Goal: Task Accomplishment & Management: Complete application form

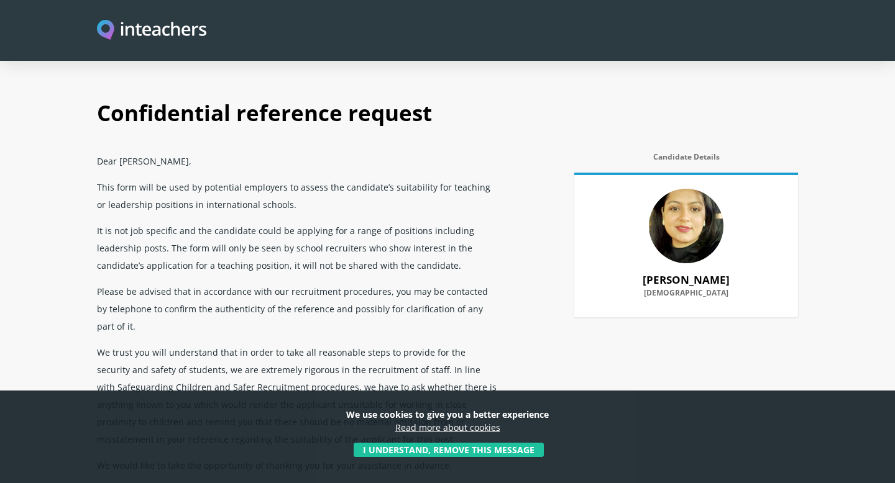
scroll to position [562, 0]
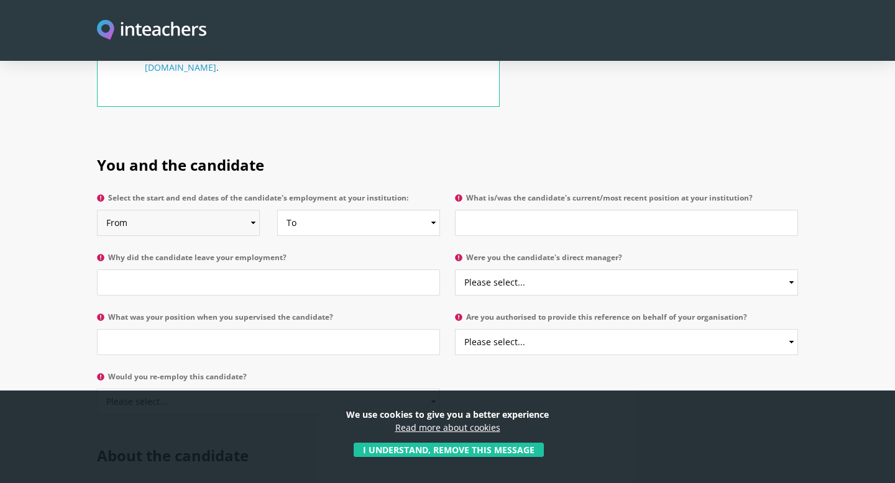
click at [191, 210] on select "From 2025 2024 2023 2022 2021 2020 2019 2018 2017 2016 2015 2014 2013 2012 2011…" at bounding box center [178, 223] width 163 height 26
select select "2023"
click at [97, 210] on select "From 2025 2024 2023 2022 2021 2020 2019 2018 2017 2016 2015 2014 2013 2012 2011…" at bounding box center [178, 223] width 163 height 26
click at [318, 210] on select "To Currently 2025 2024 2023 2022 2021 2020 2019 2018 2017 2016 2015 2014 2013 2…" at bounding box center [358, 223] width 163 height 26
select select "2025"
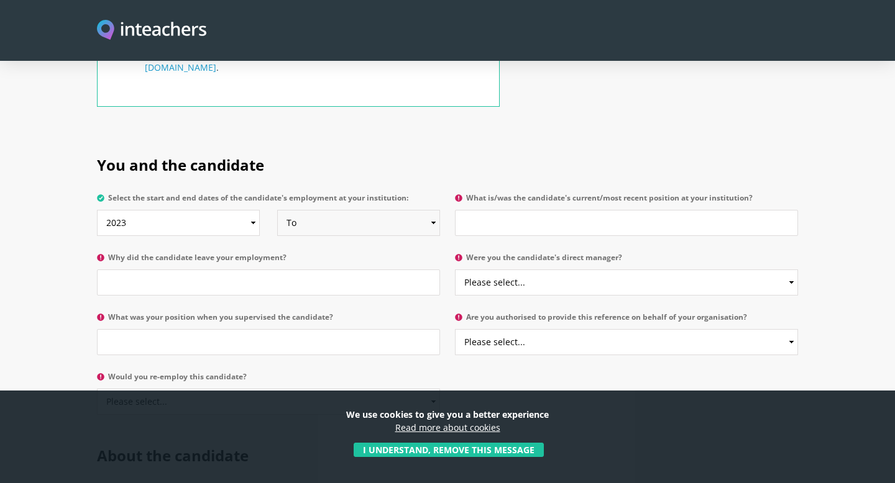
click at [277, 210] on select "To Currently 2025 2024 2023 2022 2021 2020 2019 2018 2017 2016 2015 2014 2013 2…" at bounding box center [358, 223] width 163 height 26
click at [523, 210] on input "What is/was the candidate's current/most recent position at your institution?" at bounding box center [626, 223] width 343 height 26
paste input "cashier"
drag, startPoint x: 468, startPoint y: 188, endPoint x: 468, endPoint y: 197, distance: 9.3
click at [468, 210] on input "cashier" at bounding box center [626, 223] width 343 height 26
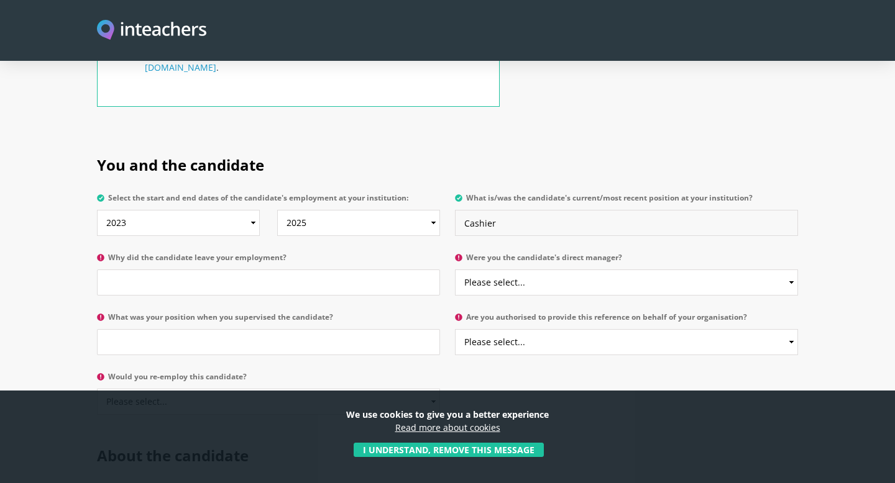
type input "Cashier"
click at [233, 270] on input "Why did the candidate leave your employment?" at bounding box center [268, 283] width 343 height 26
paste input "personal reason"
click at [111, 270] on input "personal reason" at bounding box center [268, 283] width 343 height 26
click at [147, 270] on input "Personal reason" at bounding box center [268, 283] width 343 height 26
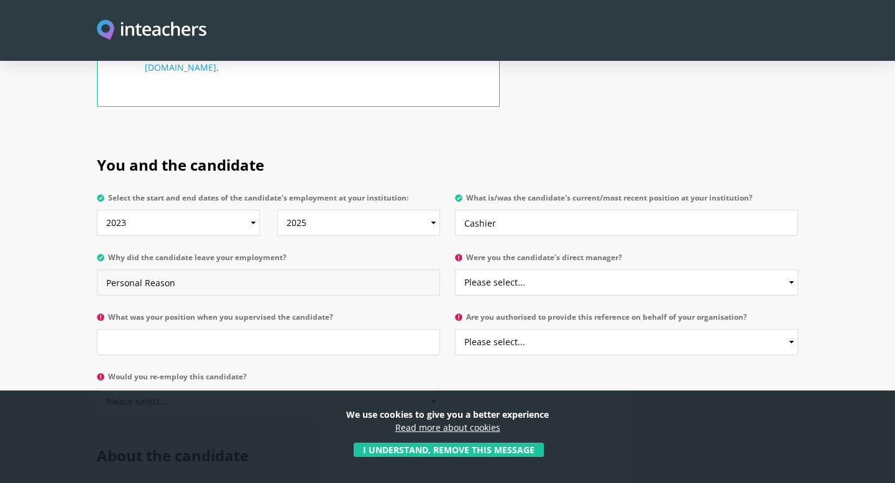
type input "Personal Reason"
click at [555, 270] on select "Please select... Yes No" at bounding box center [626, 283] width 343 height 26
select select "Yes"
click at [455, 270] on select "Please select... Yes No" at bounding box center [626, 283] width 343 height 26
click at [313, 329] on input "What was your position when you supervised the candidate?" at bounding box center [268, 342] width 343 height 26
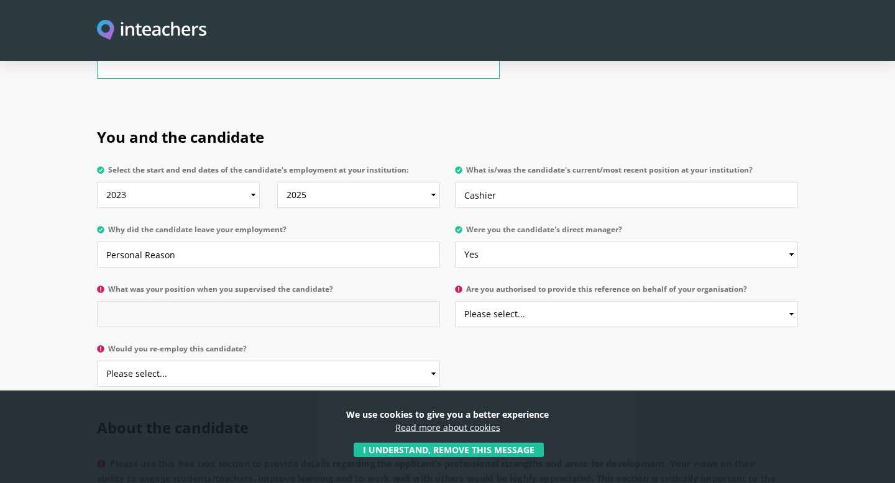
scroll to position [602, 0]
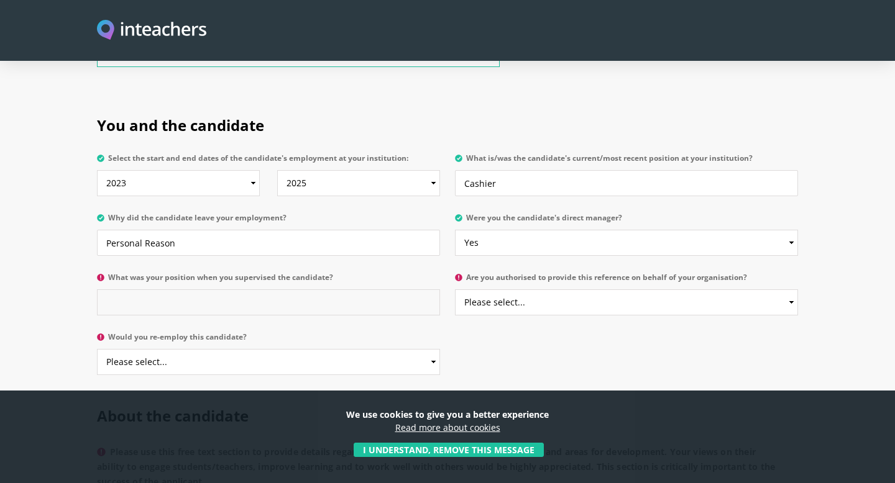
paste input "Assistant Manager Operations"
type input "Assistant Manager Operations"
click at [573, 290] on select "Please select... Yes No" at bounding box center [626, 303] width 343 height 26
select select "Yes"
click at [455, 290] on select "Please select... Yes No" at bounding box center [626, 303] width 343 height 26
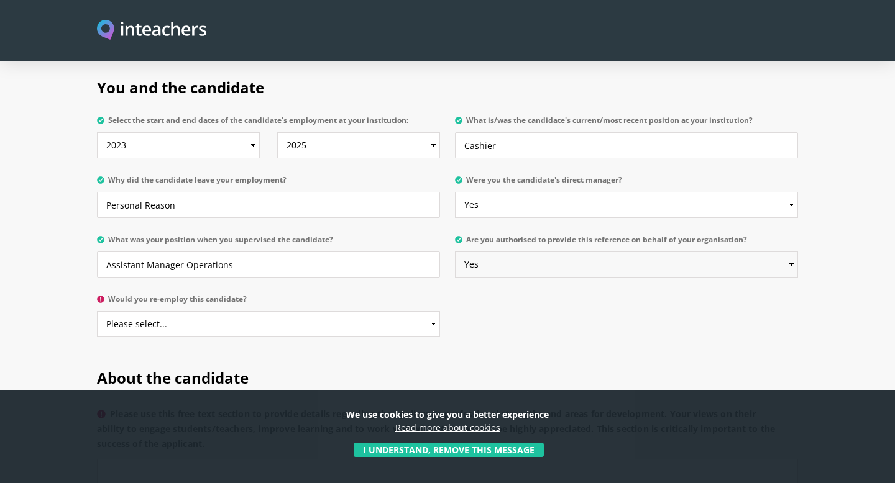
scroll to position [641, 0]
click at [383, 310] on select "Please select... Yes No" at bounding box center [268, 323] width 343 height 26
select select "Yes"
click at [97, 310] on select "Please select... Yes No" at bounding box center [268, 323] width 343 height 26
click at [490, 349] on h2 "About the candidate" at bounding box center [447, 375] width 701 height 52
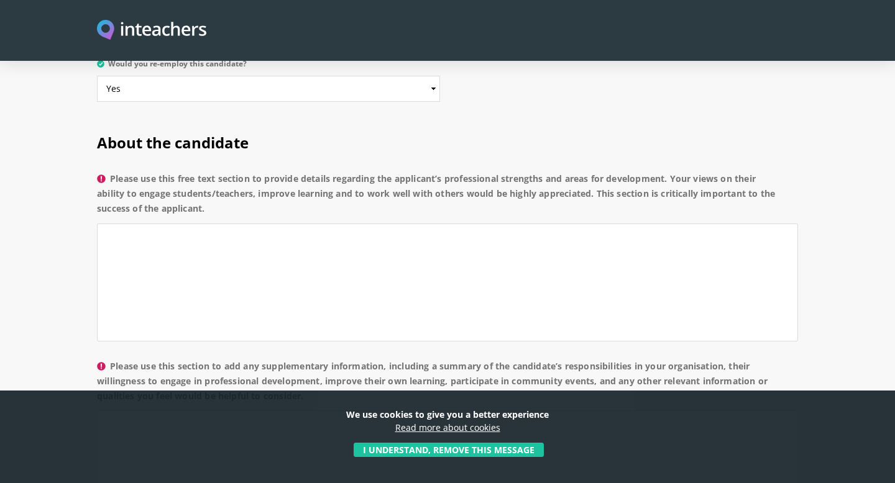
scroll to position [877, 0]
click at [414, 222] on textarea "Please use this free text section to provide details regarding the applicant’s …" at bounding box center [447, 281] width 701 height 118
drag, startPoint x: 410, startPoint y: 208, endPoint x: 88, endPoint y: 201, distance: 321.9
click at [88, 201] on section "About the candidate Please use this free text section to provide details regard…" at bounding box center [447, 399] width 895 height 573
paste textarea "owledge and overall performance in the [PERSON_NAME]"
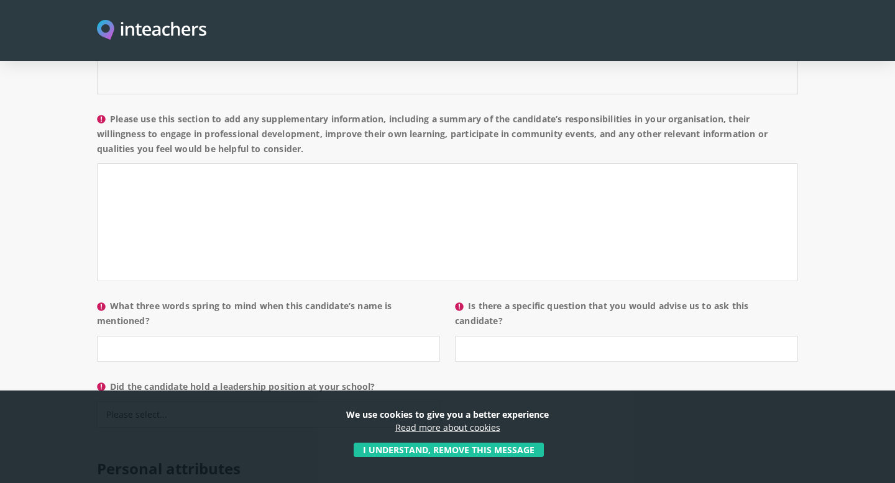
scroll to position [1098, 0]
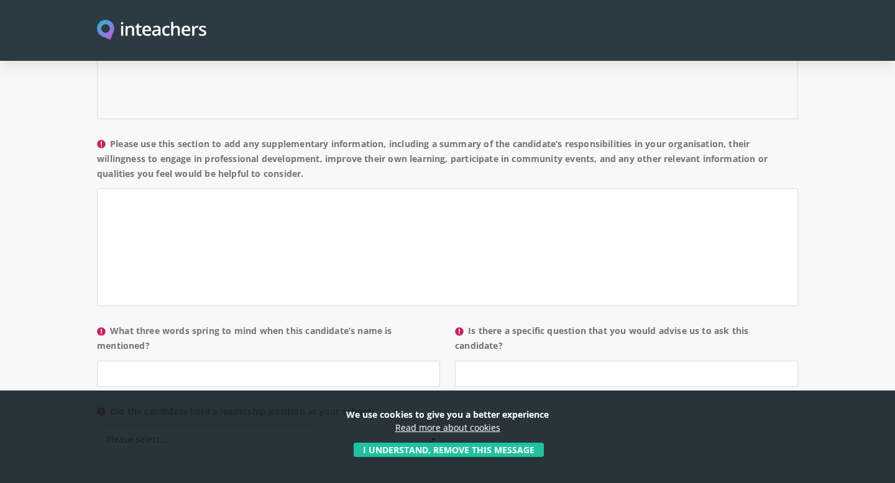
type textarea "Good in process knowledge and overall performance in the finance department."
click at [373, 220] on textarea "Please use this section to add any supplementary information, including a summa…" at bounding box center [447, 247] width 701 height 118
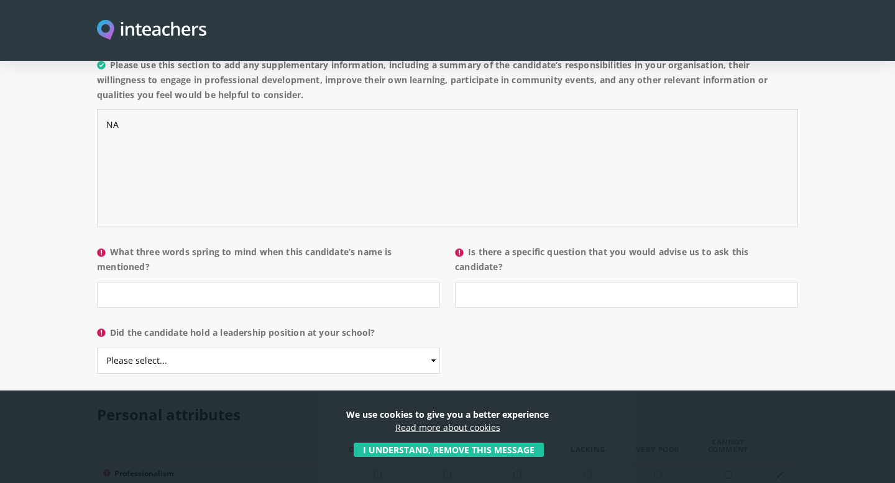
scroll to position [1196, 0]
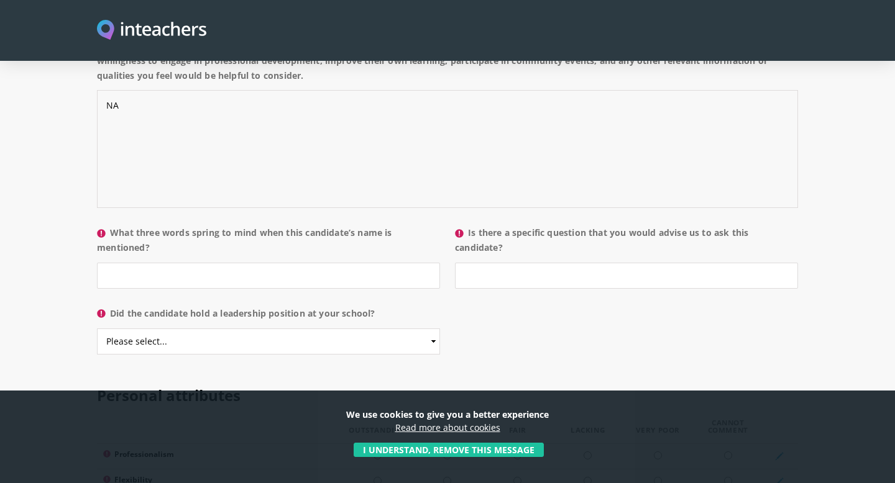
paste textarea "Punctual and hardworking."
type textarea "NAPunctual and hardworking."
click at [253, 263] on input "What three words spring to mind when this candidate’s name is mentioned?" at bounding box center [268, 276] width 343 height 26
paste input "Punctual and hardworking."
type input "Punctual and hardworking."
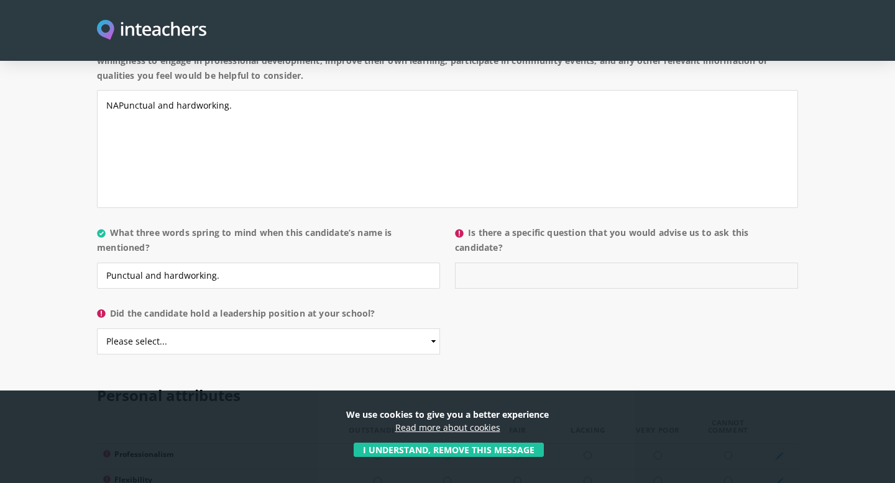
click at [547, 263] on input "Is there a specific question that you would advise us to ask this candidate?" at bounding box center [626, 276] width 343 height 26
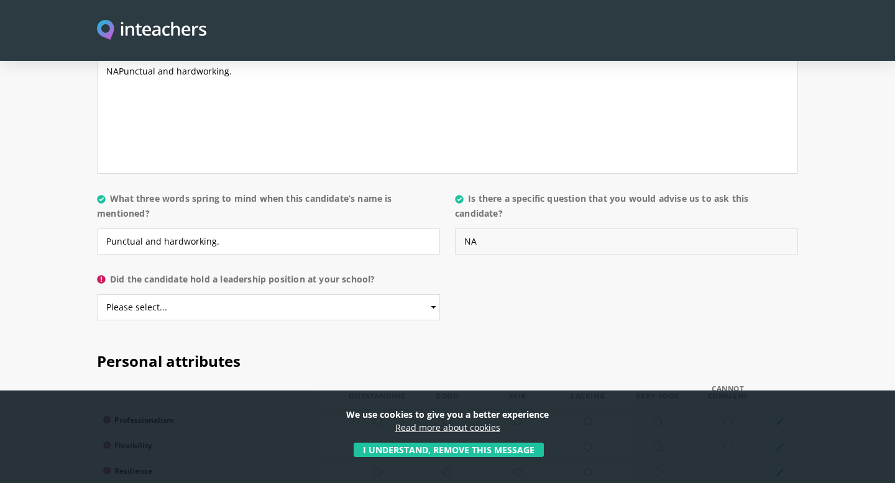
scroll to position [1241, 0]
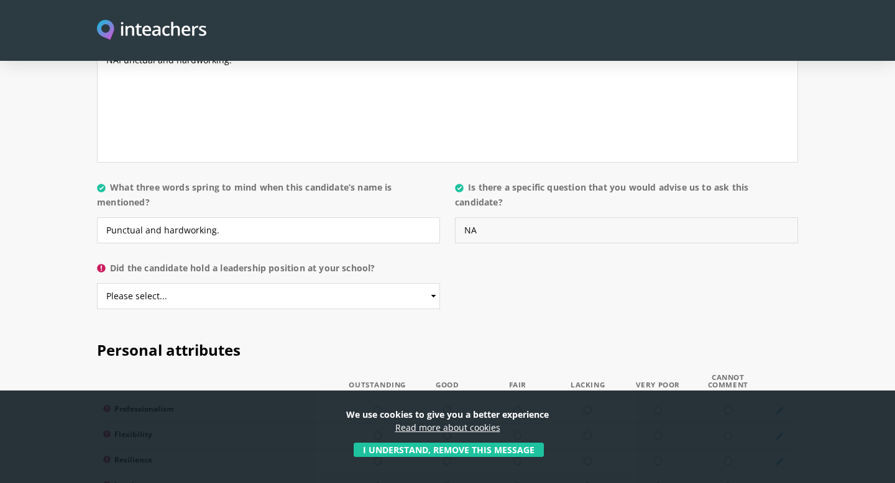
type input "NA"
click at [314, 283] on select "Please select... Yes No" at bounding box center [268, 296] width 343 height 26
select select "No"
click at [97, 283] on select "Please select... Yes No" at bounding box center [268, 296] width 343 height 26
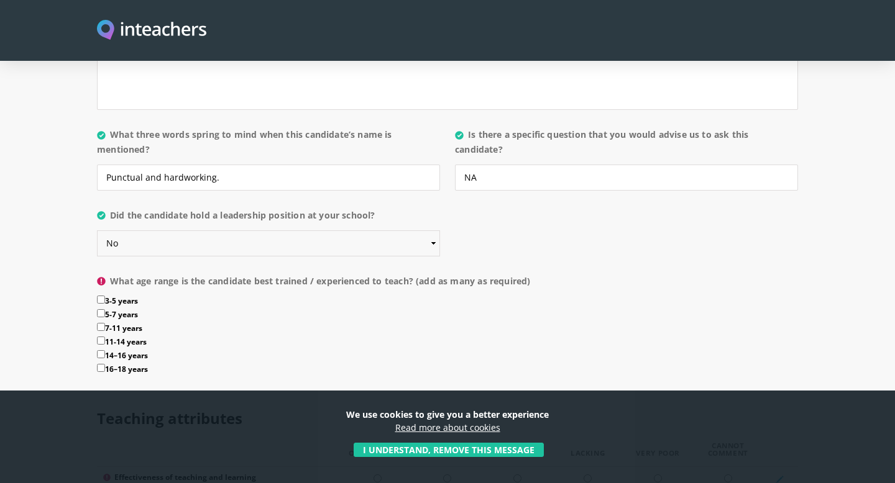
scroll to position [1296, 0]
click at [103, 294] on input "3-5 years" at bounding box center [101, 298] width 8 height 8
checkbox input "true"
click at [103, 308] on input "5-7 years" at bounding box center [101, 312] width 8 height 8
checkbox input "true"
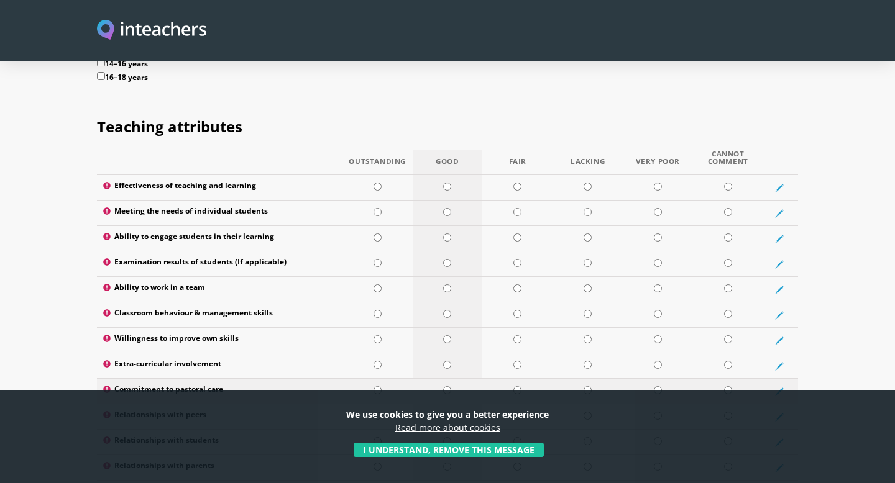
scroll to position [1584, 0]
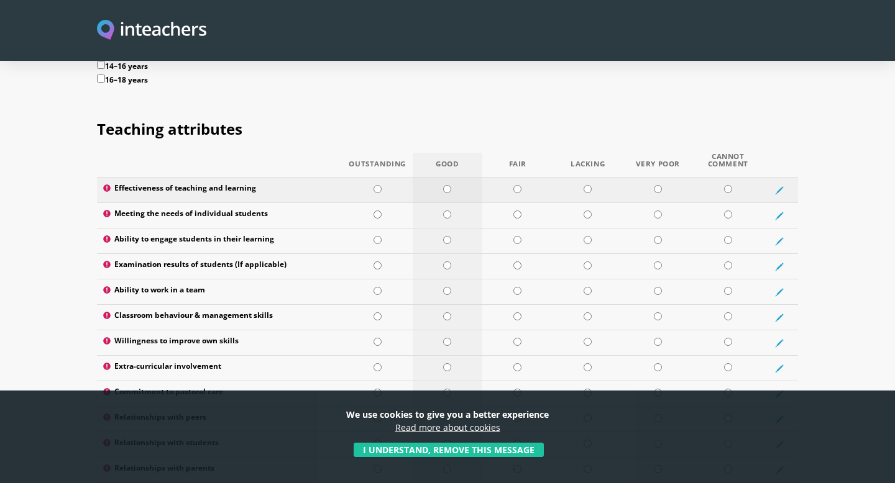
click at [447, 185] on input "radio" at bounding box center [447, 189] width 8 height 8
radio input "true"
click at [449, 211] on input "radio" at bounding box center [447, 215] width 8 height 8
radio input "true"
click at [448, 236] on input "radio" at bounding box center [447, 240] width 8 height 8
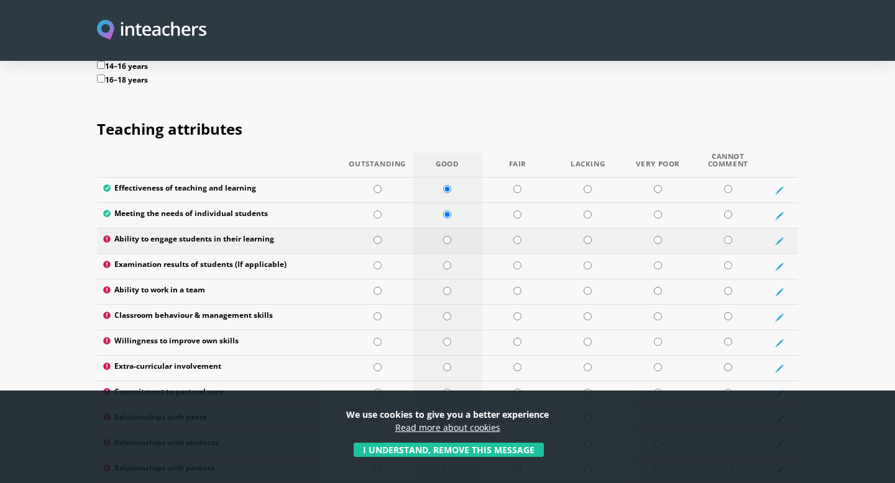
radio input "true"
click at [450, 254] on td at bounding box center [448, 266] width 70 height 25
radio input "true"
click at [445, 280] on td at bounding box center [448, 292] width 70 height 25
radio input "true"
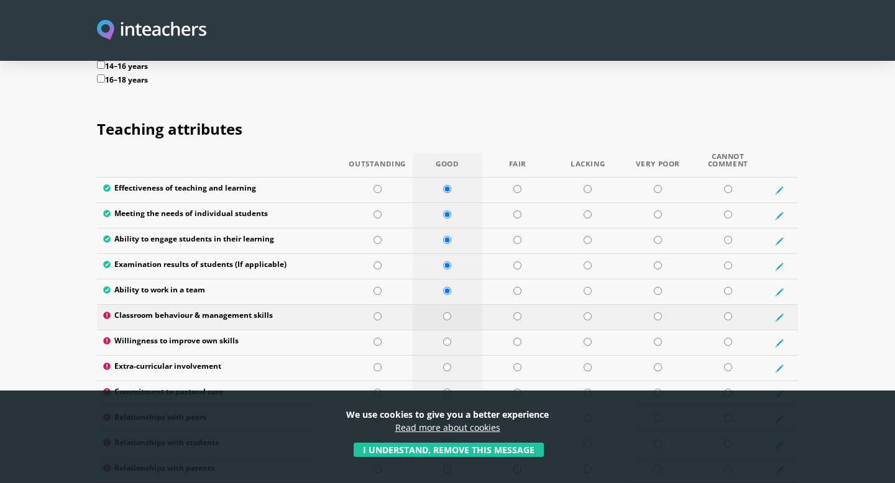
click at [447, 305] on td at bounding box center [448, 317] width 70 height 25
radio input "true"
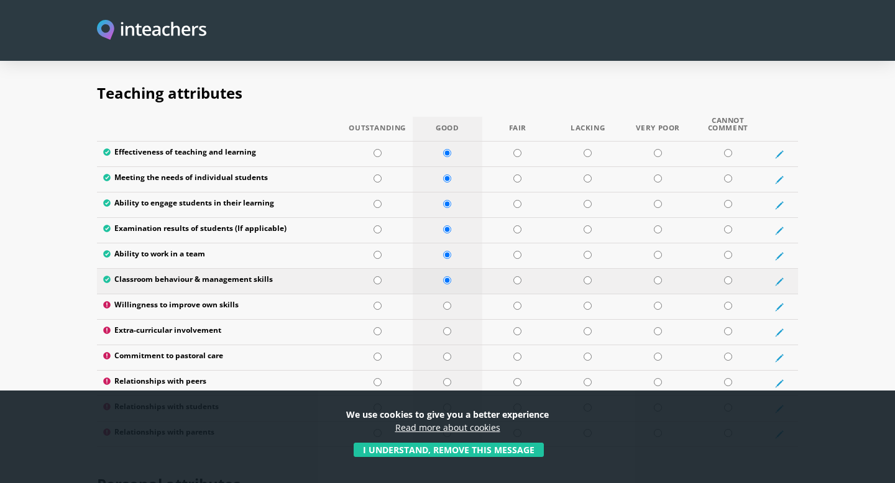
scroll to position [1623, 0]
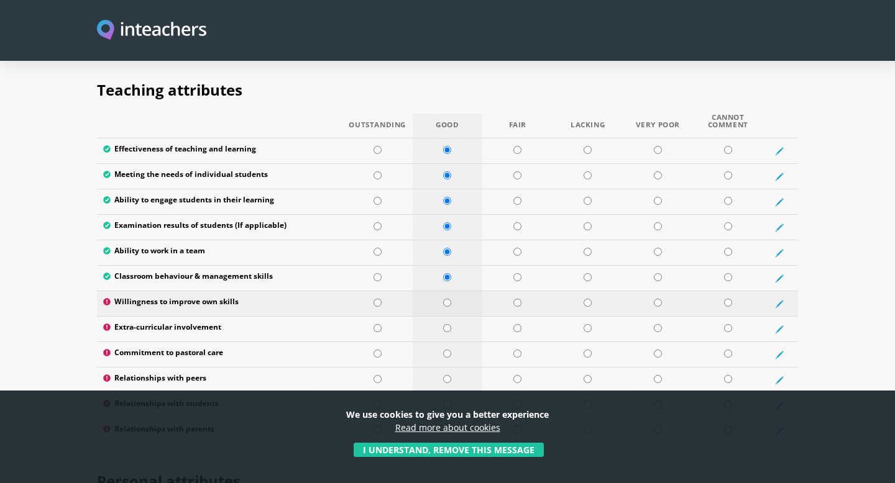
click at [446, 299] on input "radio" at bounding box center [447, 303] width 8 height 8
radio input "true"
click at [446, 317] on td at bounding box center [448, 329] width 70 height 25
radio input "true"
click at [447, 342] on td at bounding box center [448, 354] width 70 height 25
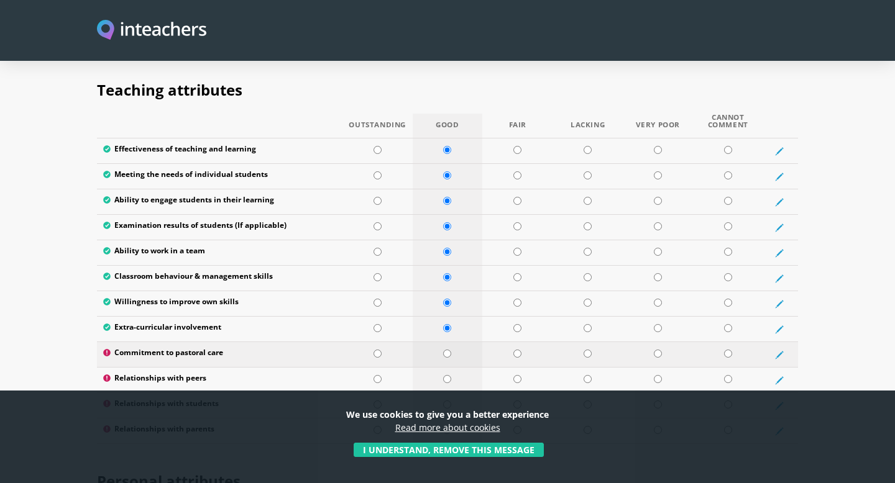
radio input "true"
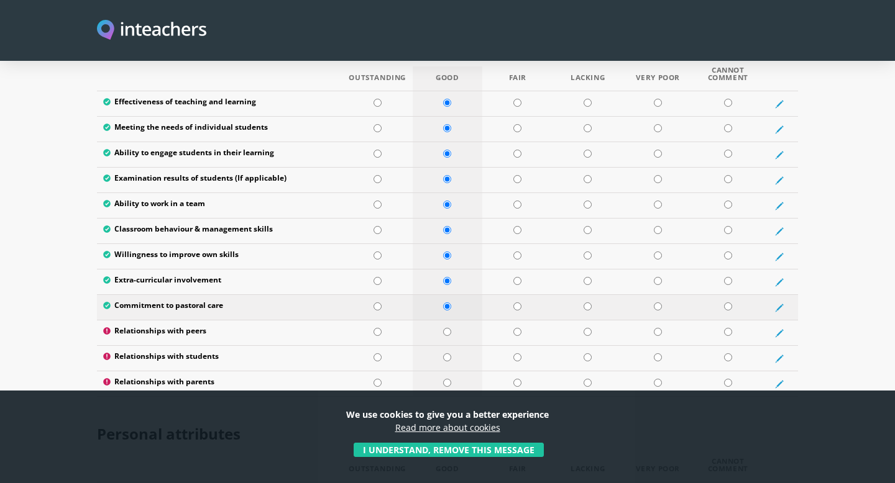
scroll to position [1684, 0]
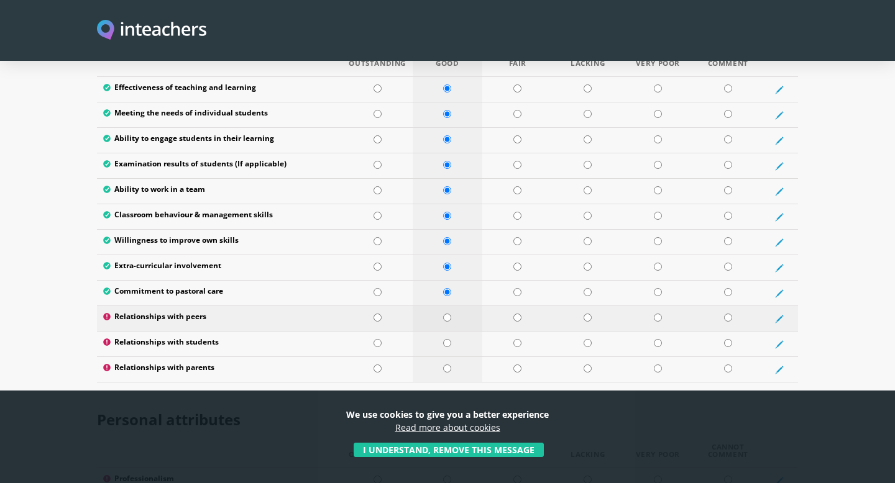
click at [449, 306] on td at bounding box center [448, 318] width 70 height 25
radio input "true"
click at [449, 332] on td at bounding box center [448, 344] width 70 height 25
radio input "true"
click at [449, 365] on input "radio" at bounding box center [447, 369] width 8 height 8
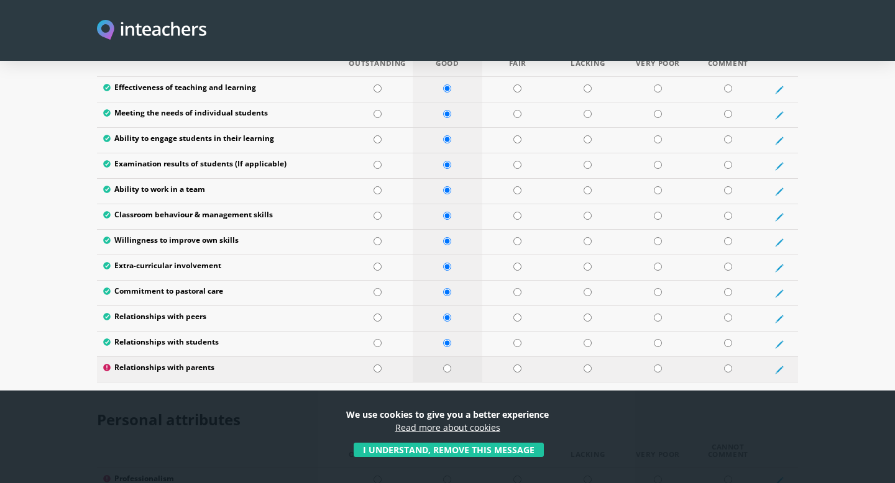
radio input "true"
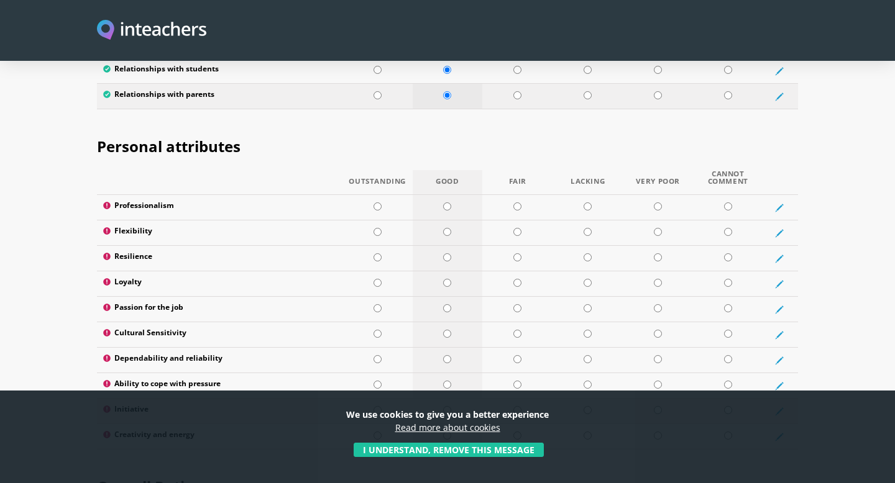
scroll to position [1940, 0]
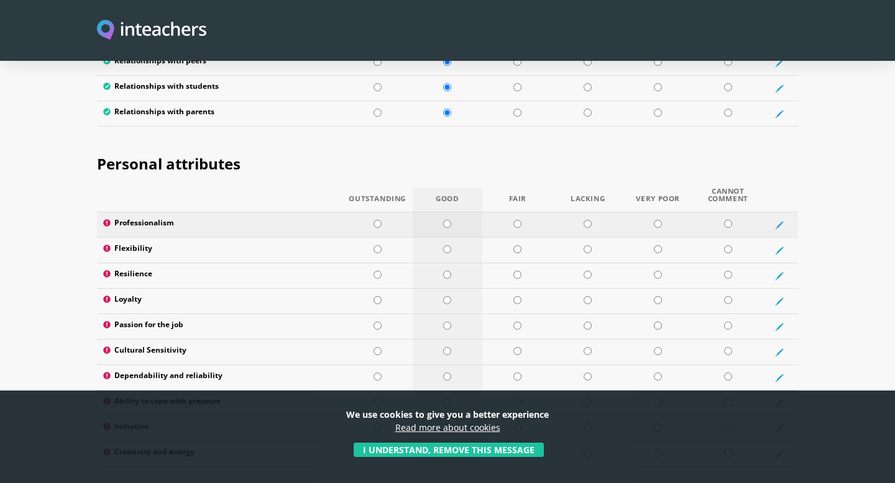
click at [448, 220] on input "radio" at bounding box center [447, 224] width 8 height 8
radio input "true"
click at [448, 245] on input "radio" at bounding box center [447, 249] width 8 height 8
radio input "true"
click at [449, 263] on td at bounding box center [448, 275] width 70 height 25
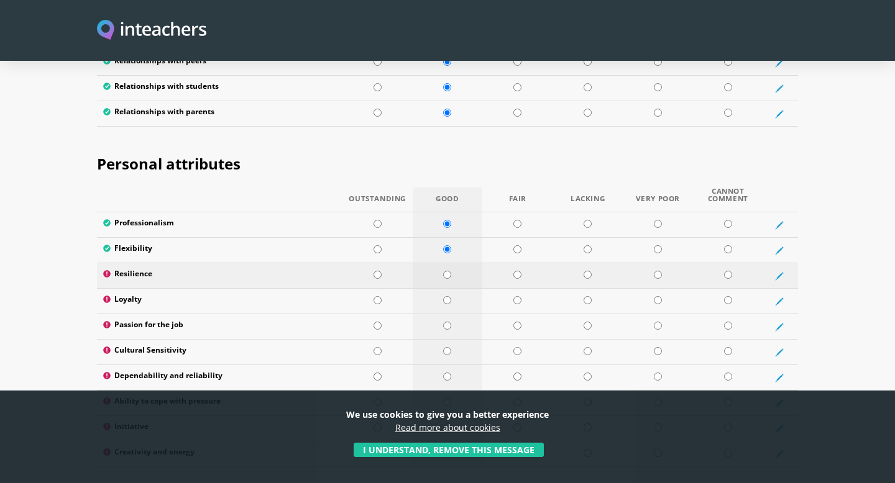
radio input "true"
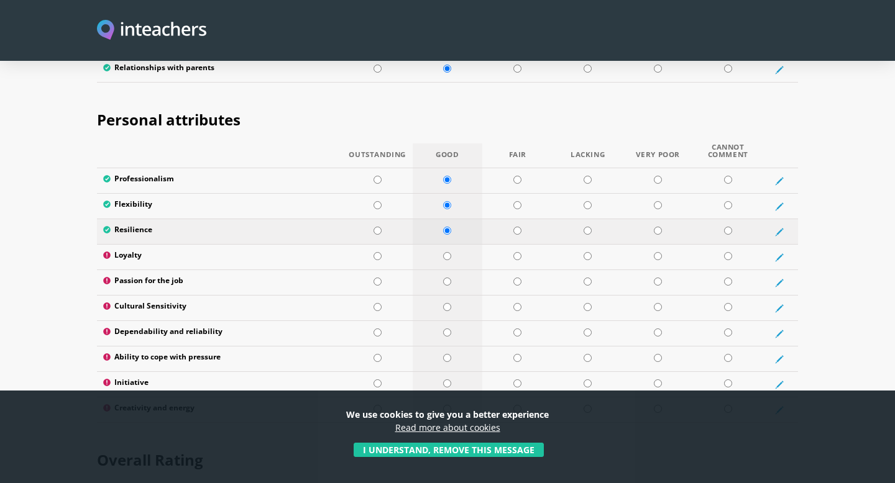
scroll to position [1986, 0]
click at [445, 251] on input "radio" at bounding box center [447, 255] width 8 height 8
radio input "true"
click at [445, 276] on input "radio" at bounding box center [447, 280] width 8 height 8
radio input "true"
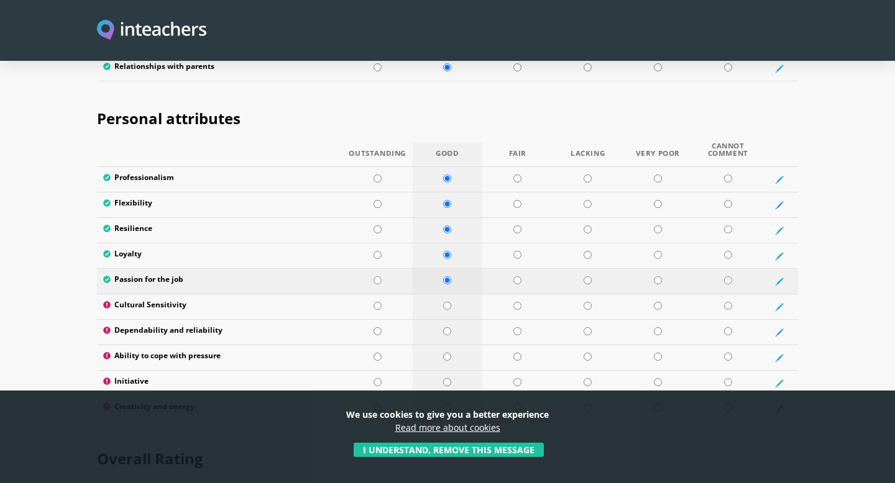
click at [445, 269] on td at bounding box center [448, 281] width 70 height 25
click at [446, 302] on input "radio" at bounding box center [447, 306] width 8 height 8
radio input "true"
click at [449, 327] on input "radio" at bounding box center [447, 331] width 8 height 8
radio input "true"
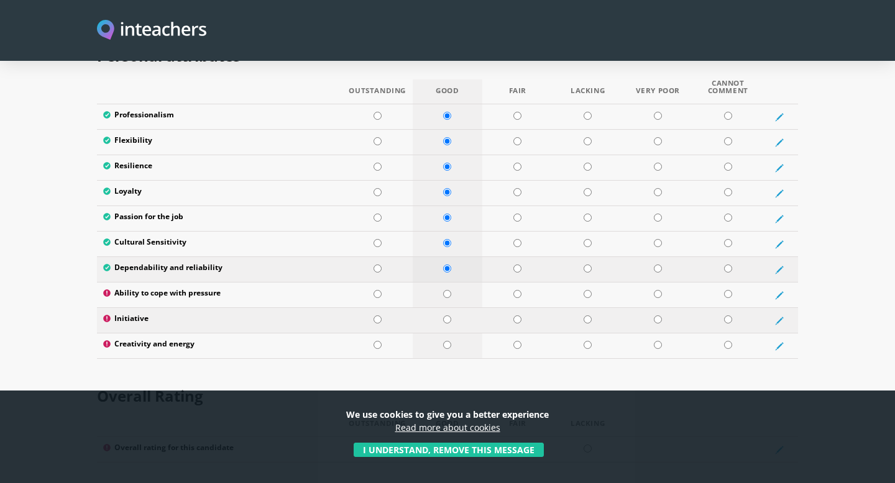
scroll to position [2050, 0]
click at [446, 289] on input "radio" at bounding box center [447, 293] width 8 height 8
radio input "true"
click at [449, 314] on input "radio" at bounding box center [447, 318] width 8 height 8
radio input "true"
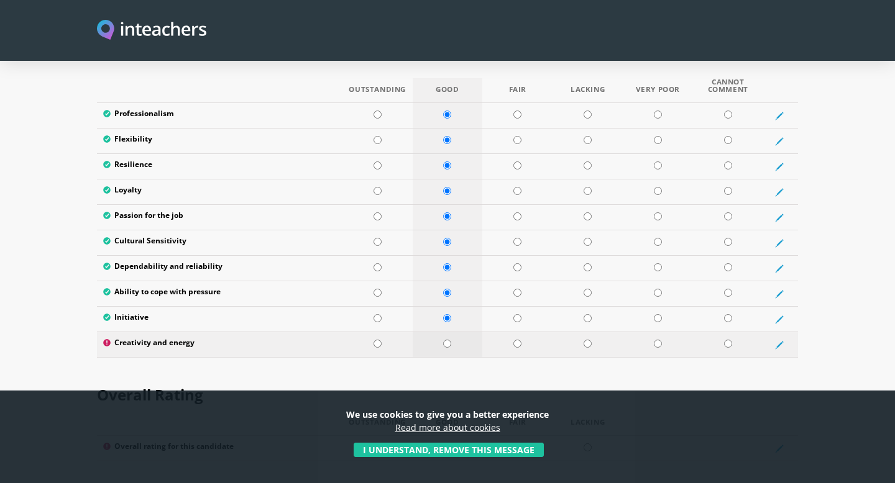
click at [450, 340] on input "radio" at bounding box center [447, 344] width 8 height 8
radio input "true"
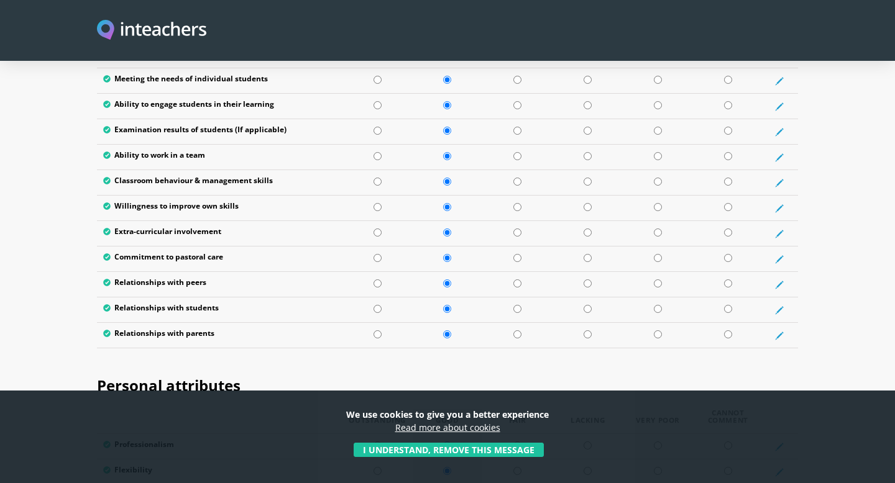
scroll to position [1715, 0]
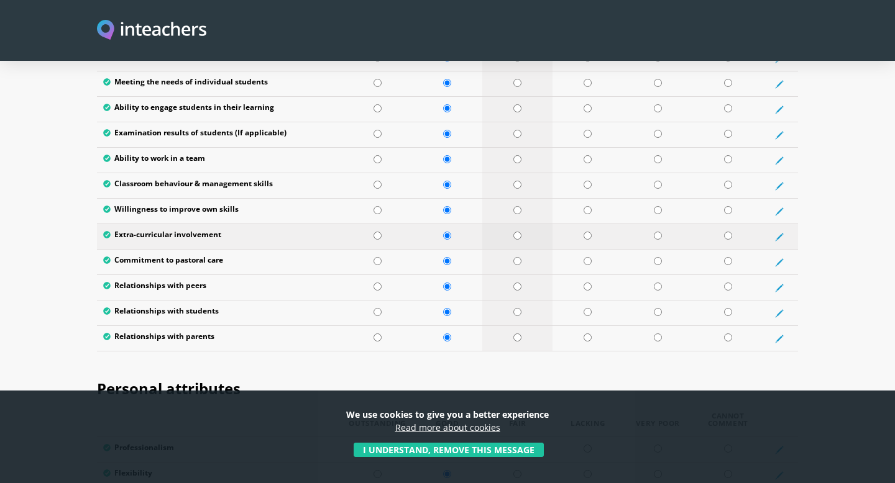
click at [514, 232] on input "radio" at bounding box center [517, 236] width 8 height 8
radio input "true"
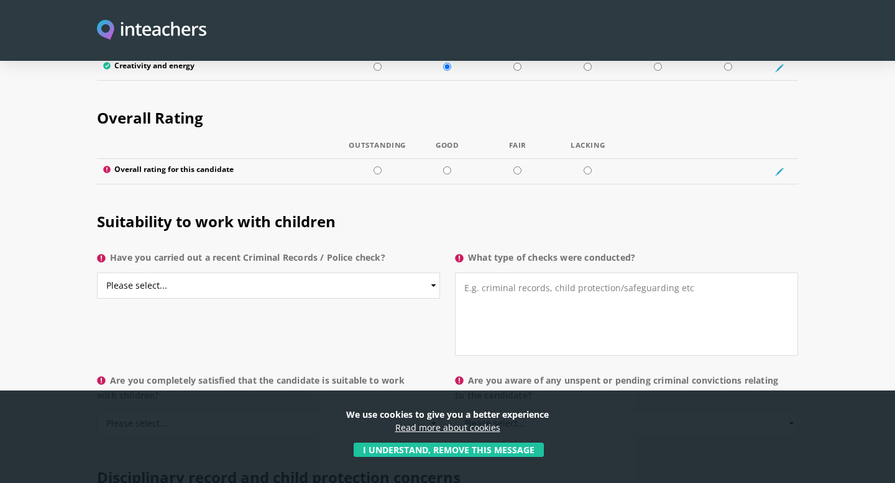
scroll to position [2328, 0]
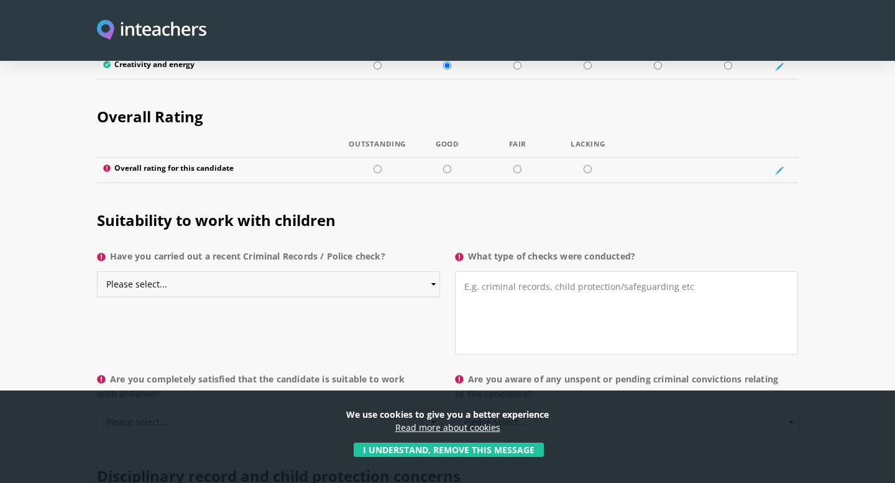
click at [352, 272] on select "Please select... Yes No Do not know" at bounding box center [268, 285] width 343 height 26
select select "Do not know"
click at [97, 272] on select "Please select... Yes No Do not know" at bounding box center [268, 285] width 343 height 26
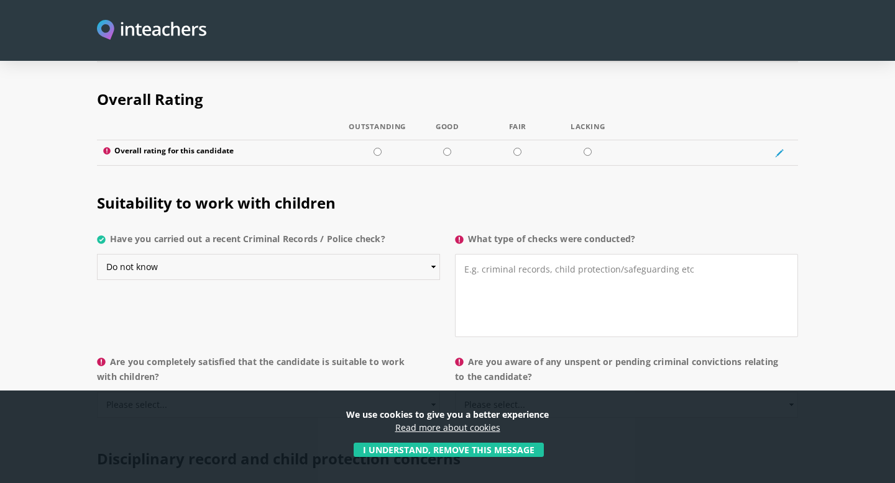
scroll to position [2347, 0]
click at [523, 253] on textarea "What type of checks were conducted?" at bounding box center [626, 294] width 343 height 83
type textarea "NA"
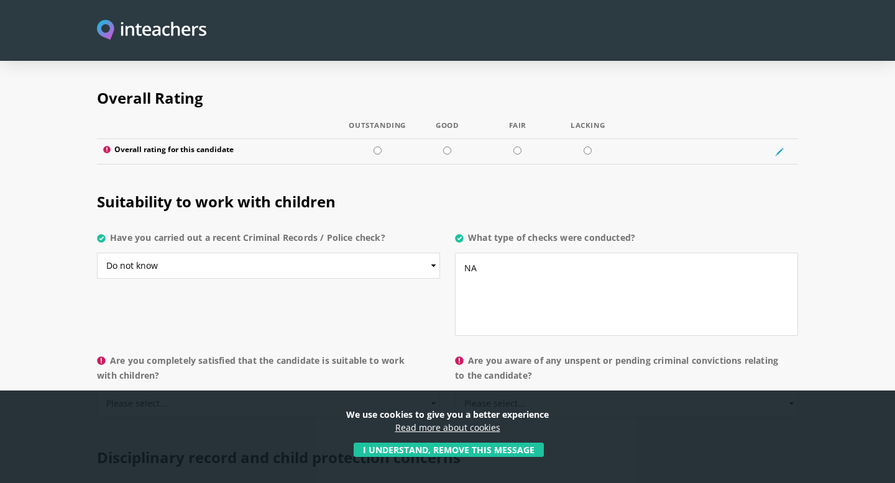
click at [422, 286] on div "Suitability to work with children Have you carried out a recent Criminal Record…" at bounding box center [447, 260] width 716 height 175
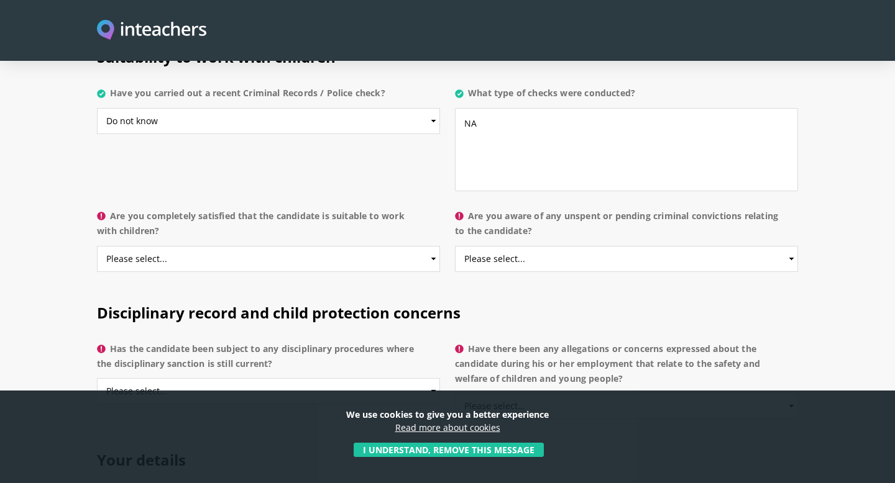
scroll to position [2508, 0]
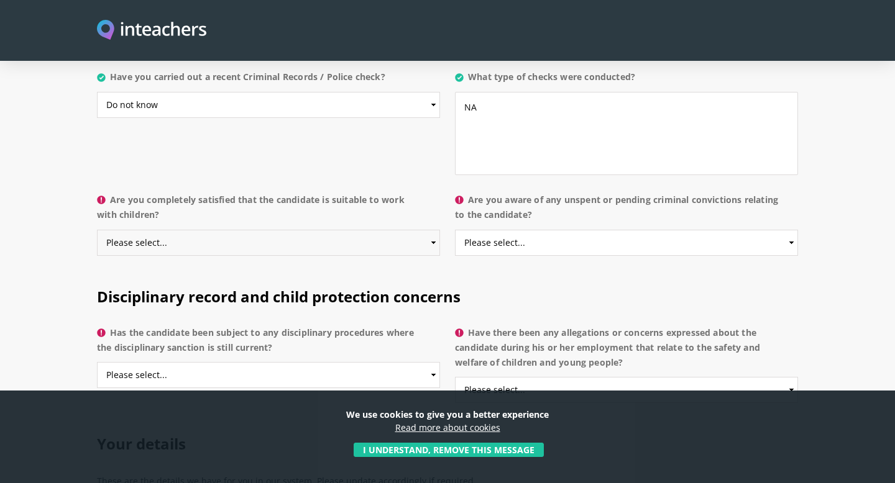
click at [365, 230] on select "Please select... Yes No Do not know" at bounding box center [268, 243] width 343 height 26
select select "Yes"
click at [97, 230] on select "Please select... Yes No Do not know" at bounding box center [268, 243] width 343 height 26
click at [554, 230] on select "Please select... Yes No Do not know" at bounding box center [626, 243] width 343 height 26
select select "Do not know"
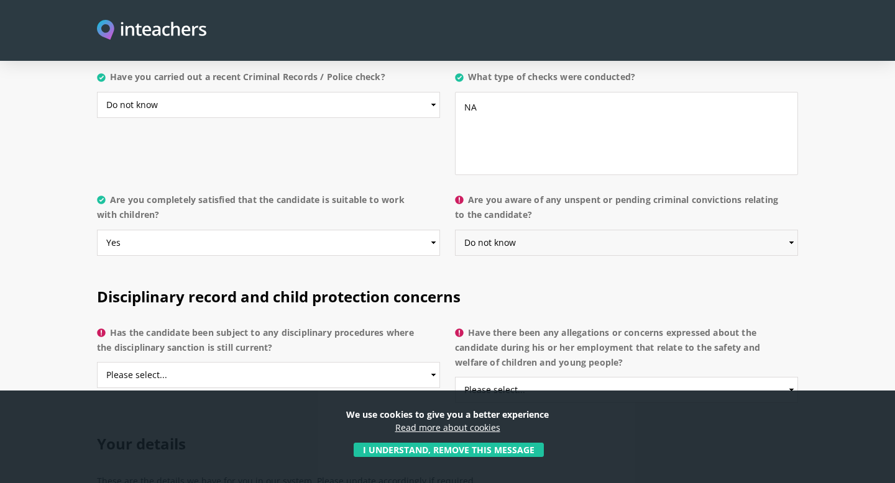
click at [455, 230] on select "Please select... Yes No Do not know" at bounding box center [626, 243] width 343 height 26
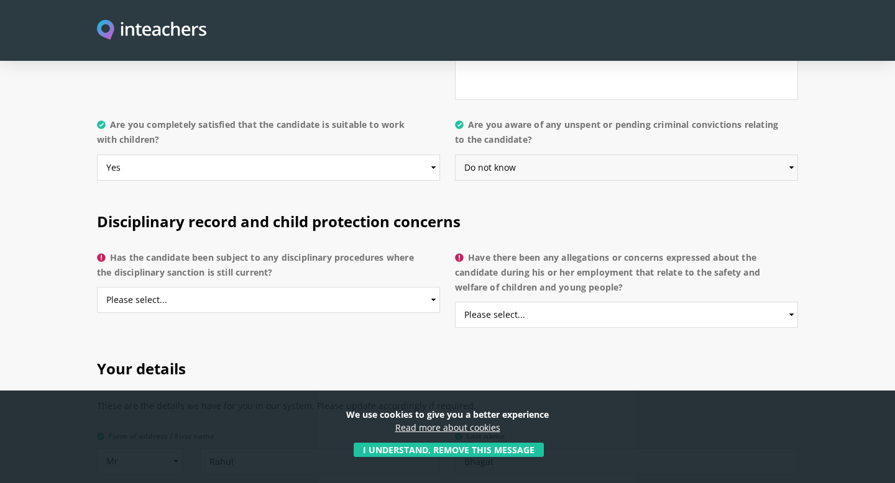
scroll to position [2617, 0]
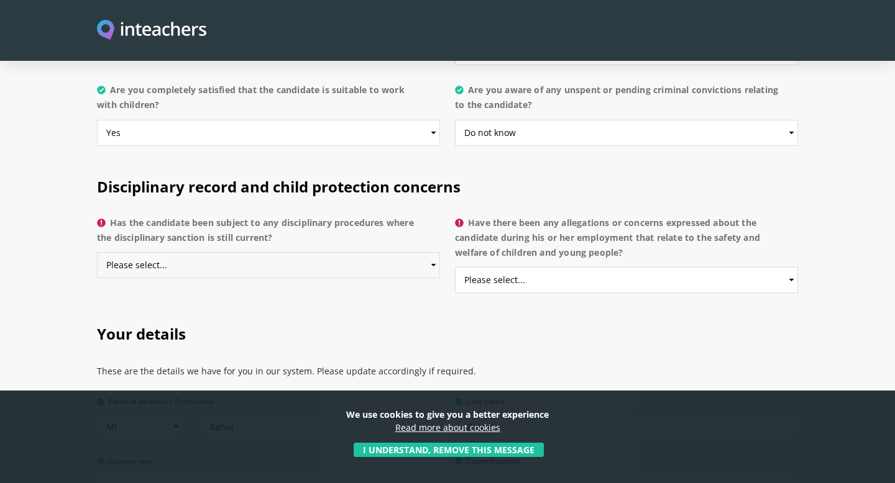
click at [358, 252] on select "Please select... Yes No Do not know" at bounding box center [268, 265] width 343 height 26
select select "Do not know"
click at [97, 252] on select "Please select... Yes No Do not know" at bounding box center [268, 265] width 343 height 26
click at [535, 267] on select "Please select... Yes No Do not know" at bounding box center [626, 280] width 343 height 26
select select "Do not know"
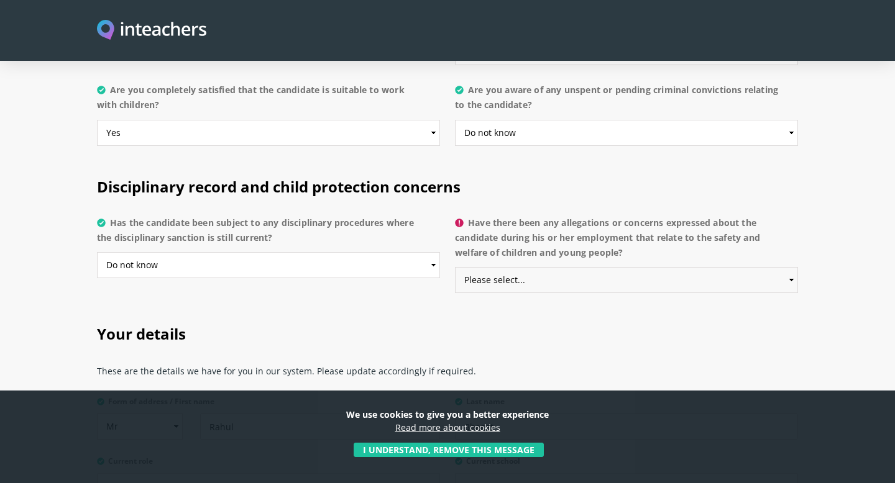
click at [455, 267] on select "Please select... Yes No Do not know" at bounding box center [626, 280] width 343 height 26
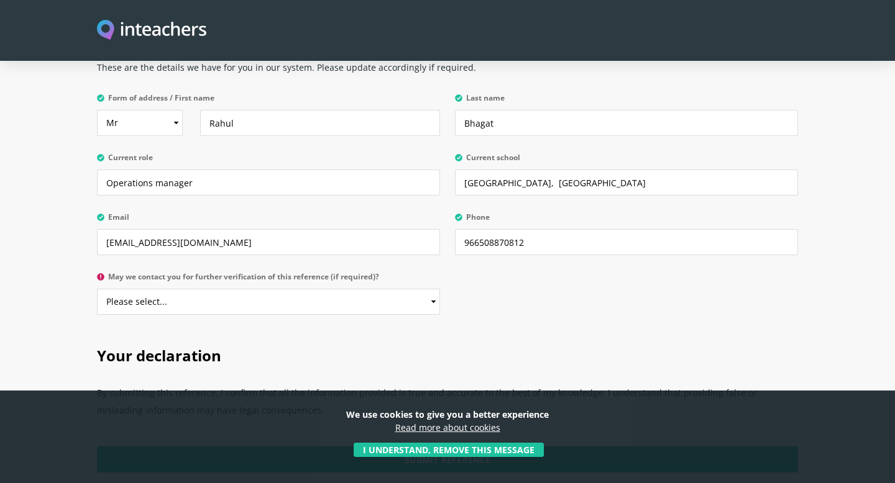
scroll to position [2923, 0]
click at [406, 288] on select "Please select... Yes No" at bounding box center [268, 301] width 343 height 26
select select "Yes"
click at [97, 288] on select "Please select... Yes No" at bounding box center [268, 301] width 343 height 26
click at [499, 326] on h2 "Your declaration" at bounding box center [447, 352] width 701 height 52
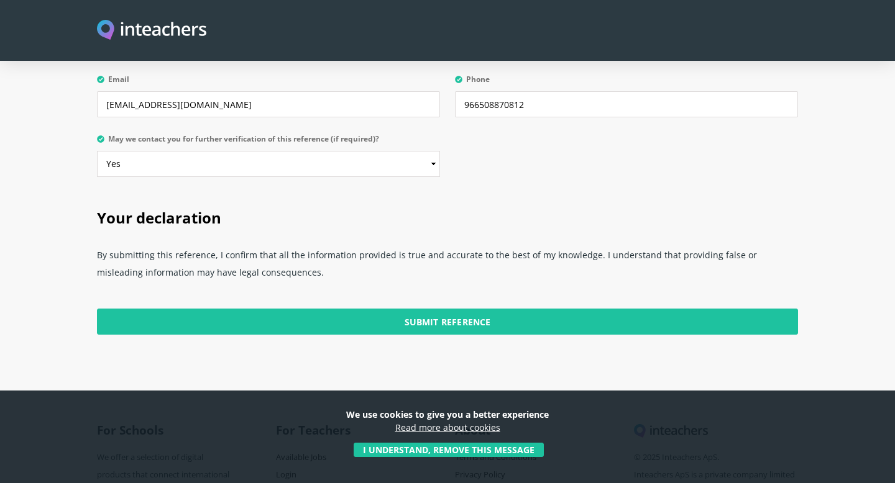
scroll to position [3119, 0]
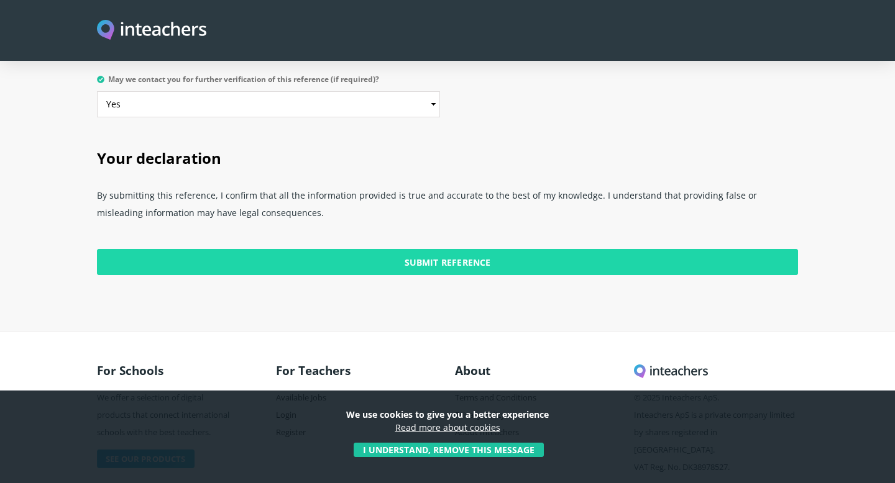
click at [447, 249] on input "Submit Reference" at bounding box center [447, 262] width 701 height 26
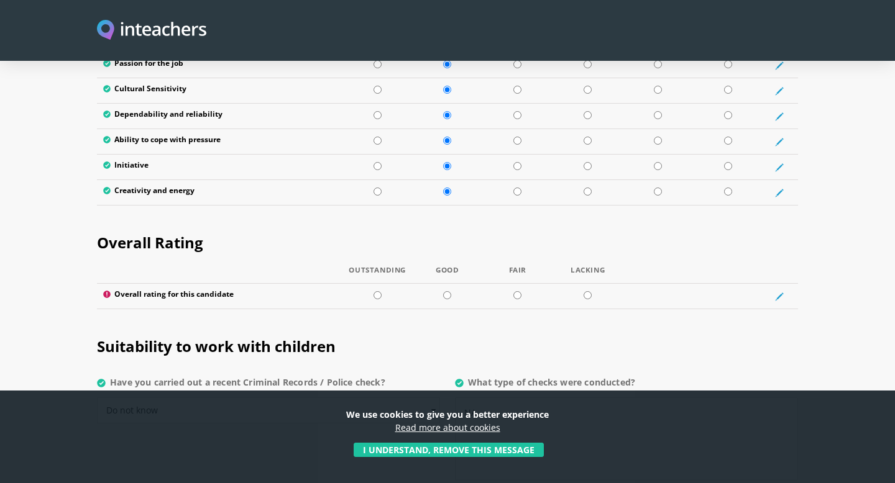
scroll to position [2200, 0]
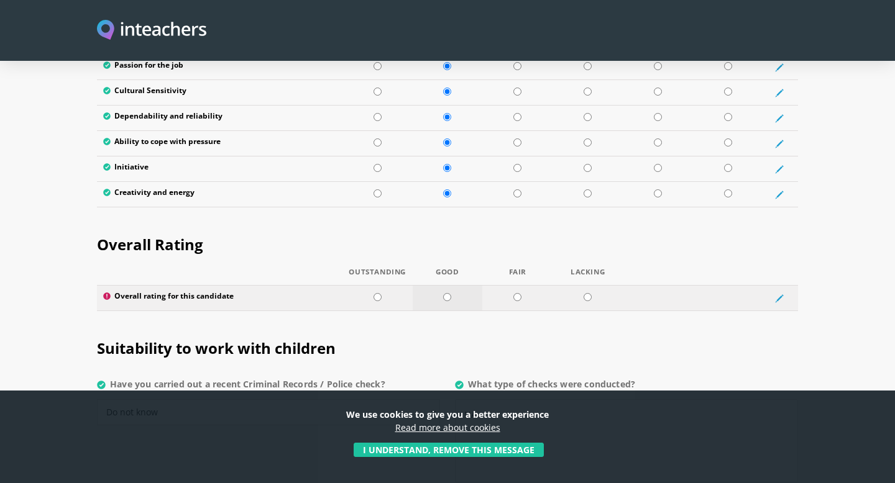
click at [449, 293] on input "radio" at bounding box center [447, 297] width 8 height 8
radio input "true"
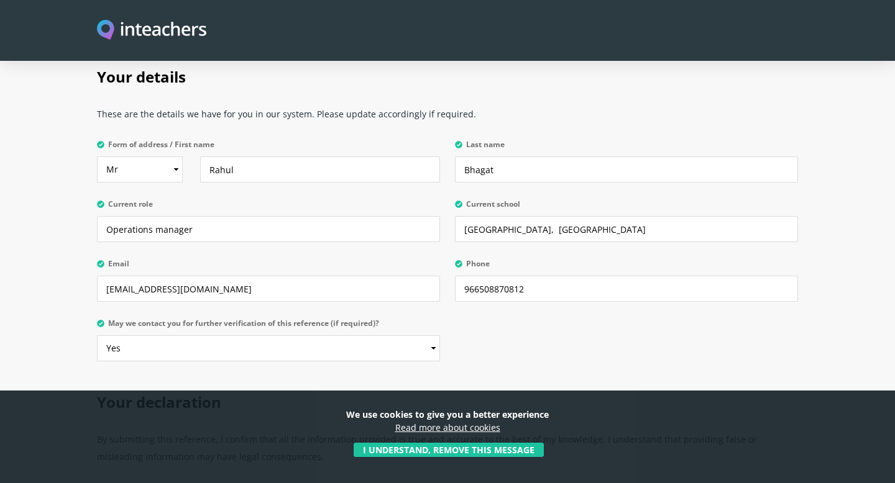
scroll to position [3119, 0]
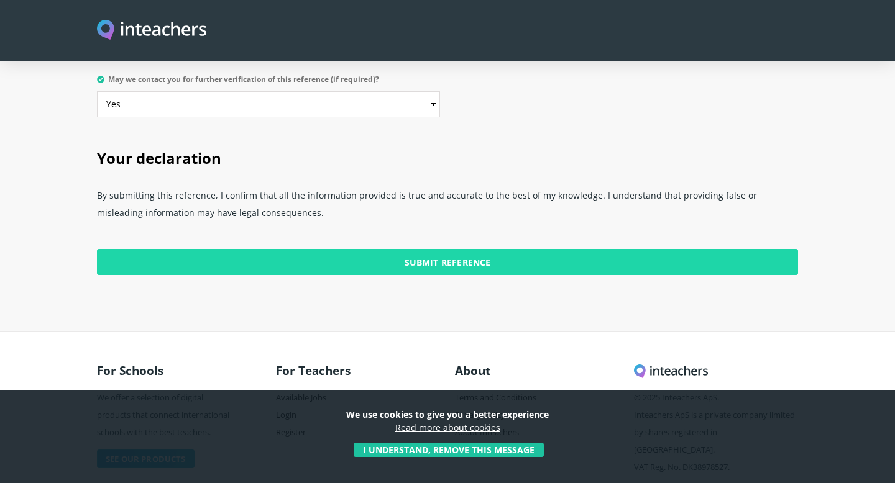
click at [441, 249] on input "Submit Reference" at bounding box center [447, 262] width 701 height 26
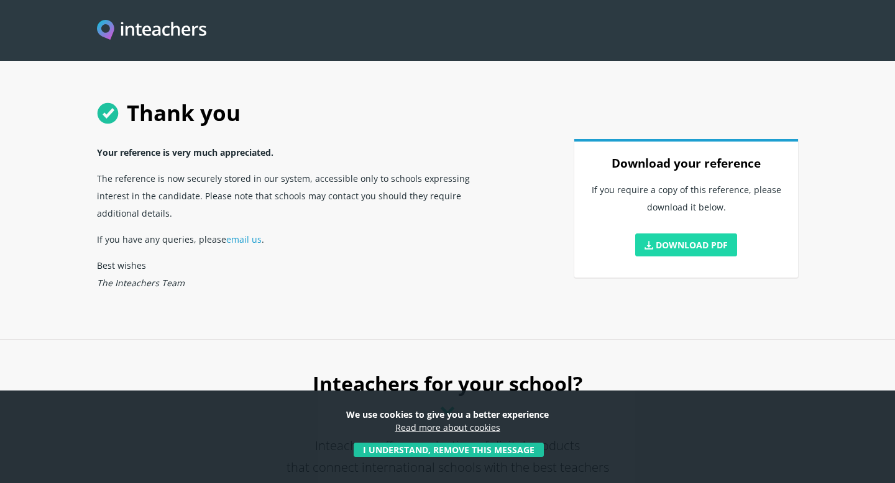
click at [696, 246] on link "Download PDF" at bounding box center [686, 245] width 102 height 23
